Goal: Task Accomplishment & Management: Manage account settings

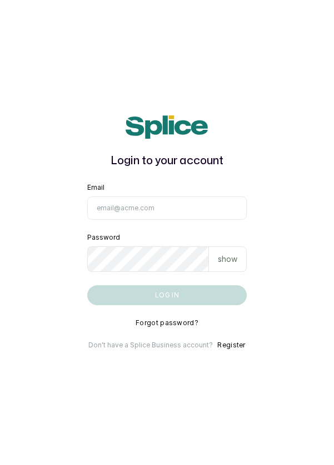
click at [140, 220] on input "Email" at bounding box center [167, 208] width 160 height 23
type input "info@dermaspaceng.com"
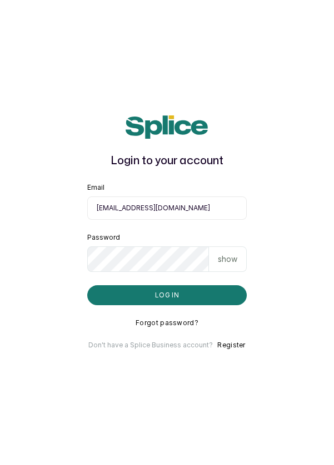
click at [87, 285] on button "Log in" at bounding box center [167, 295] width 160 height 20
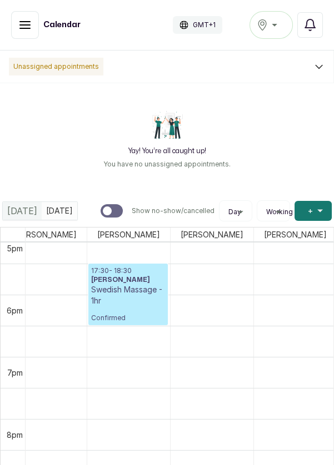
scroll to position [1053, 191]
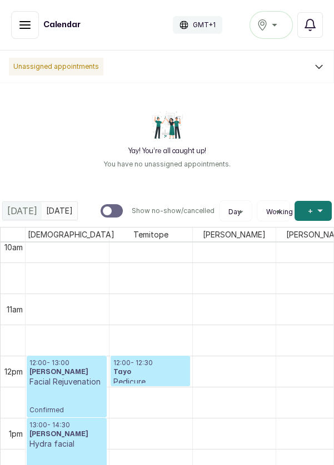
click at [280, 28] on div "Victoria Island" at bounding box center [271, 24] width 29 height 13
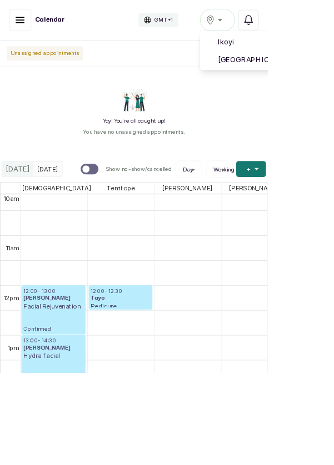
click at [333, 75] on span "Victoria Island" at bounding box center [339, 74] width 135 height 13
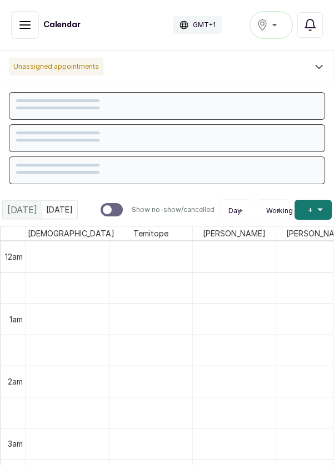
scroll to position [374, 0]
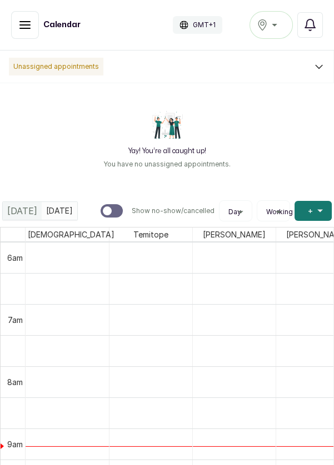
click at [18, 30] on icon "button" at bounding box center [24, 24] width 13 height 13
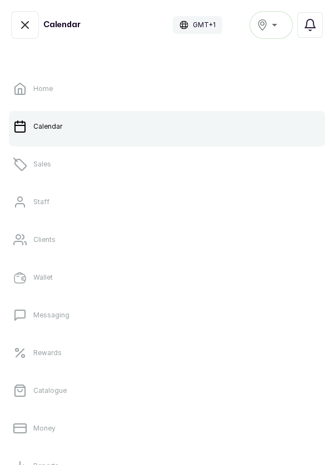
click at [71, 163] on link "Sales" at bounding box center [167, 164] width 316 height 31
